Goal: Communication & Community: Answer question/provide support

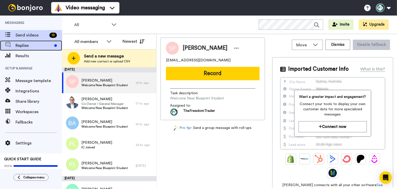
click at [41, 47] on span "Replies" at bounding box center [34, 45] width 37 height 6
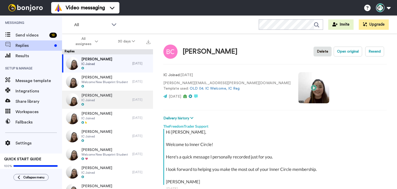
scroll to position [44, 0]
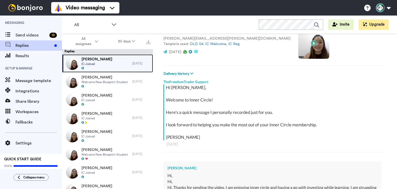
click at [108, 63] on div "[PERSON_NAME] IC Joined" at bounding box center [97, 63] width 70 height 18
type textarea "x"
